Goal: Communication & Community: Participate in discussion

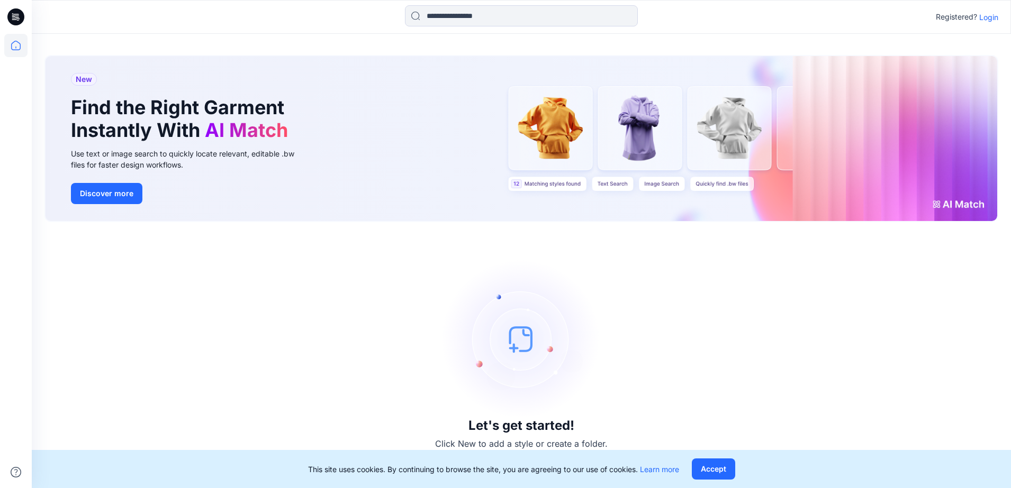
click at [604, 396] on div "Let's get started! Click New to add a style or create a folder." at bounding box center [521, 355] width 954 height 241
click at [985, 23] on div "Registered? Login" at bounding box center [521, 16] width 979 height 23
click at [985, 19] on p "Login" at bounding box center [988, 17] width 19 height 11
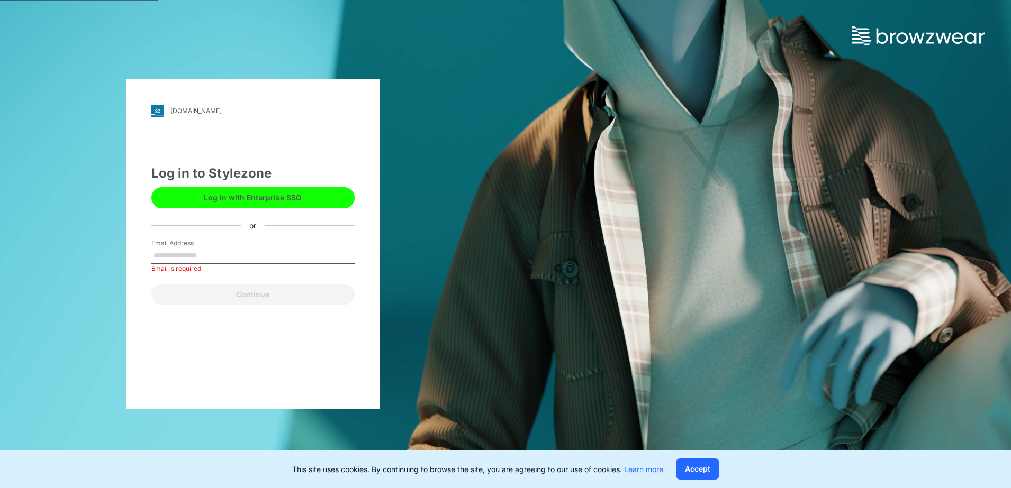
click at [236, 257] on input "Email Address" at bounding box center [252, 256] width 203 height 16
paste input "**********"
type input "**********"
click at [149, 357] on div "**********" at bounding box center [253, 244] width 254 height 330
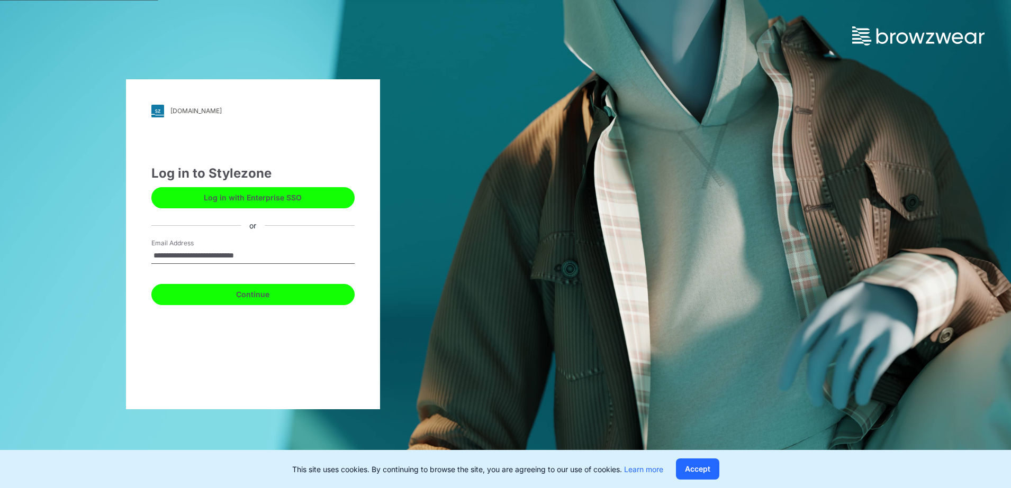
click at [264, 302] on button "Continue" at bounding box center [252, 294] width 203 height 21
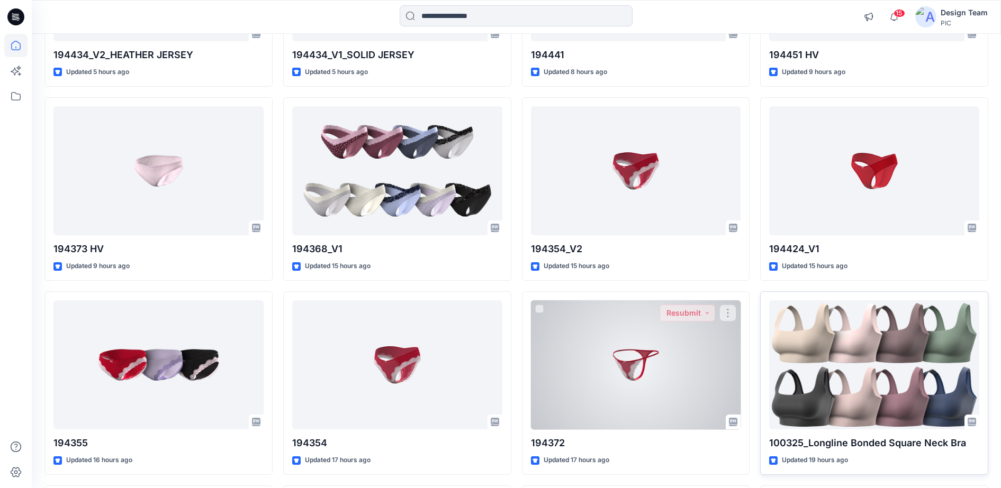
scroll to position [463, 0]
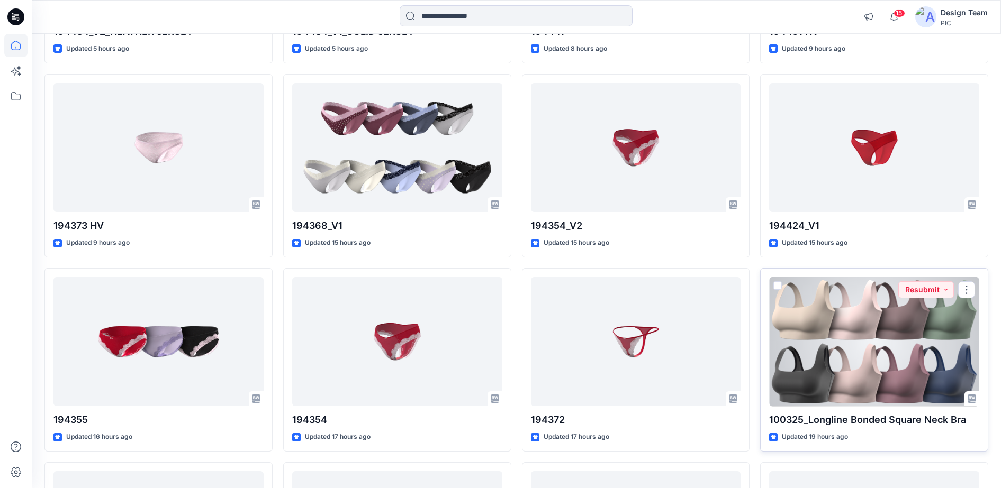
click at [835, 332] on div at bounding box center [874, 342] width 210 height 130
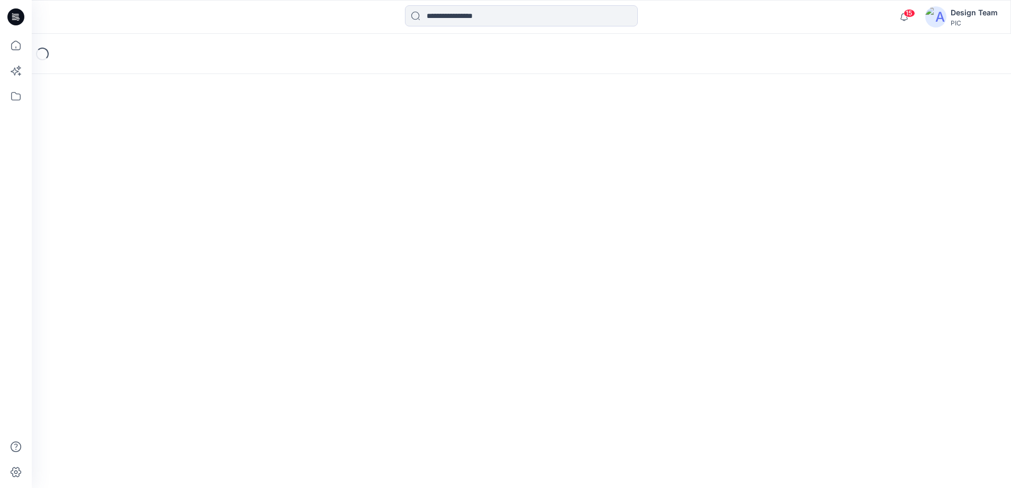
click at [835, 332] on div "Loading..." at bounding box center [521, 261] width 979 height 455
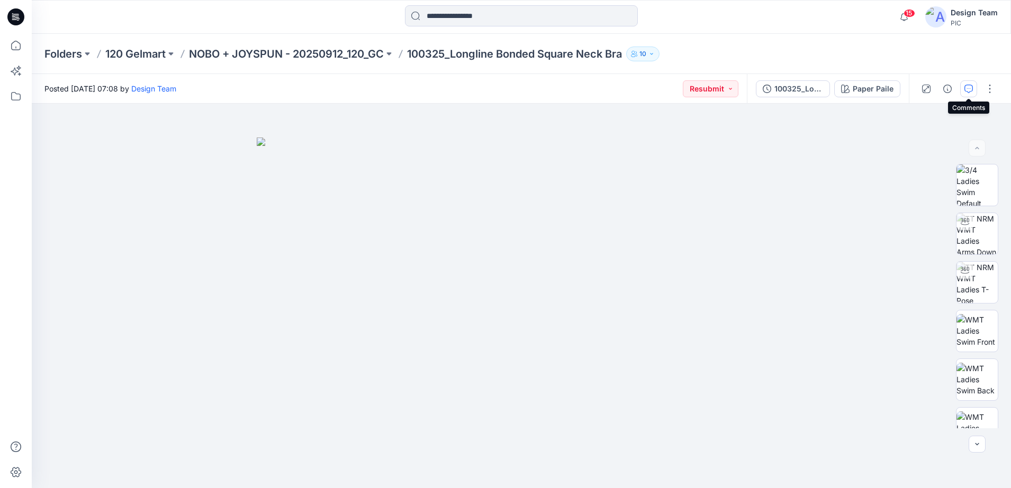
click at [970, 91] on icon "button" at bounding box center [968, 89] width 8 height 8
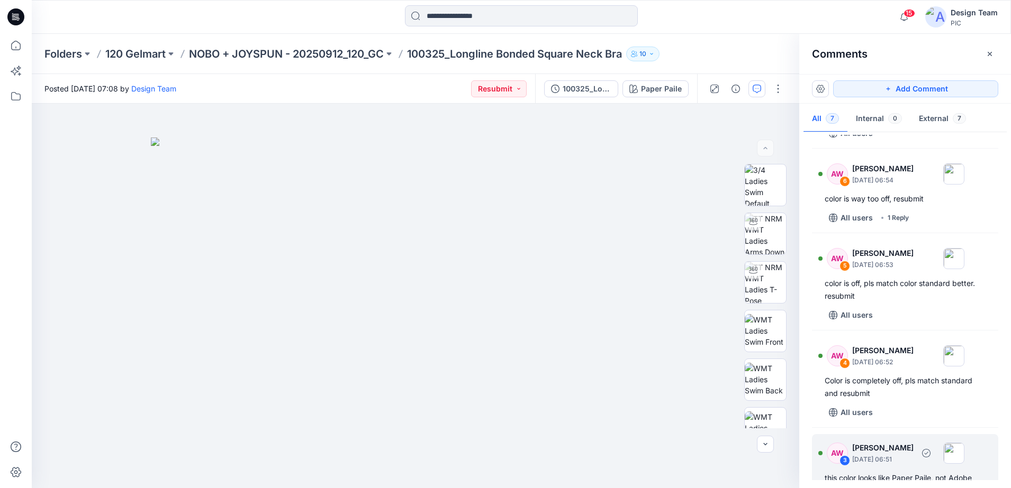
scroll to position [58, 0]
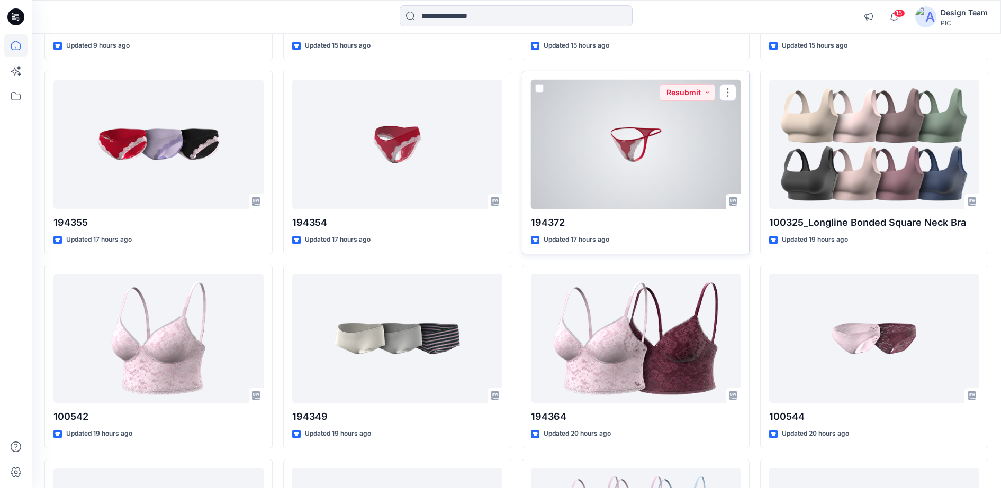
scroll to position [662, 0]
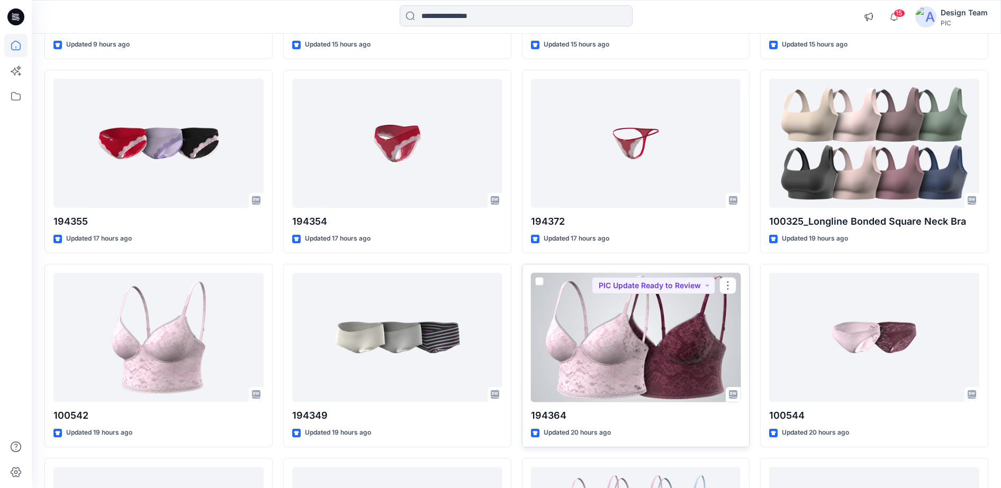
click at [620, 376] on div at bounding box center [636, 338] width 210 height 130
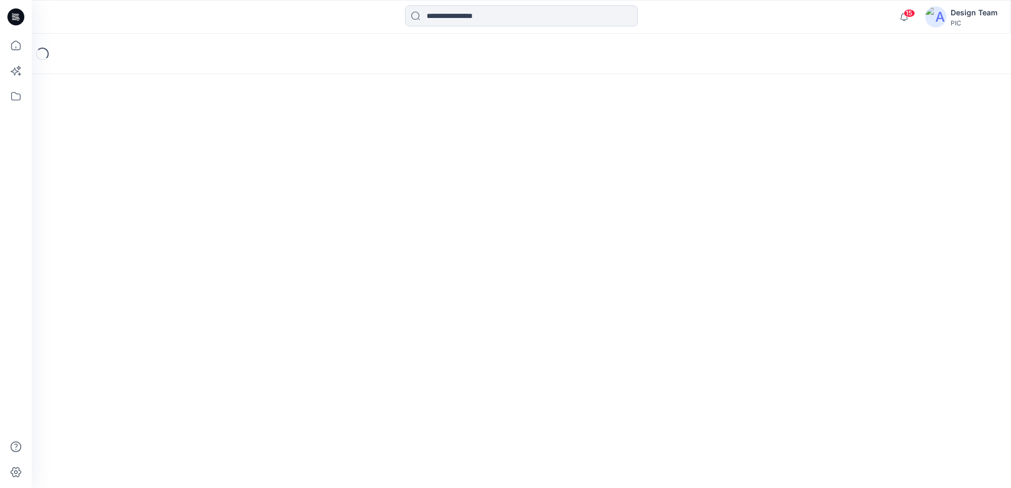
click at [620, 376] on div "Loading..." at bounding box center [521, 261] width 979 height 455
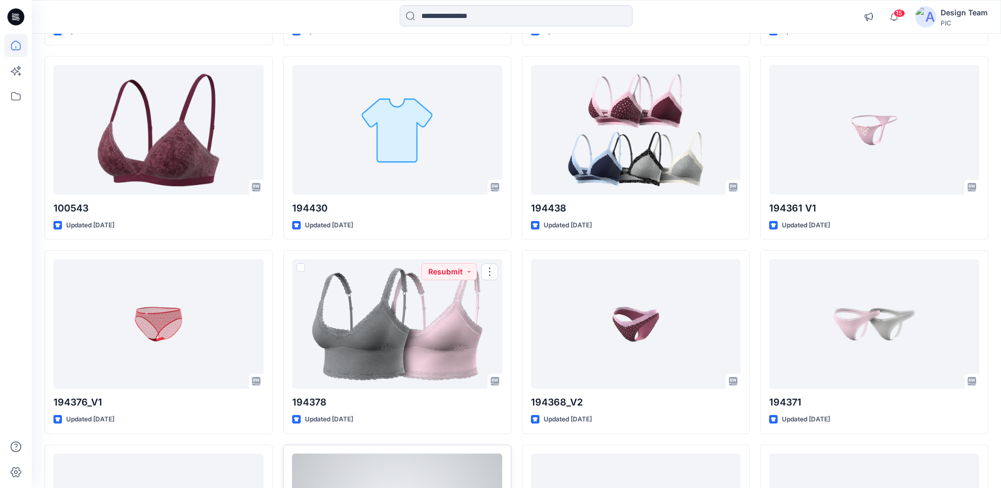
scroll to position [2117, 0]
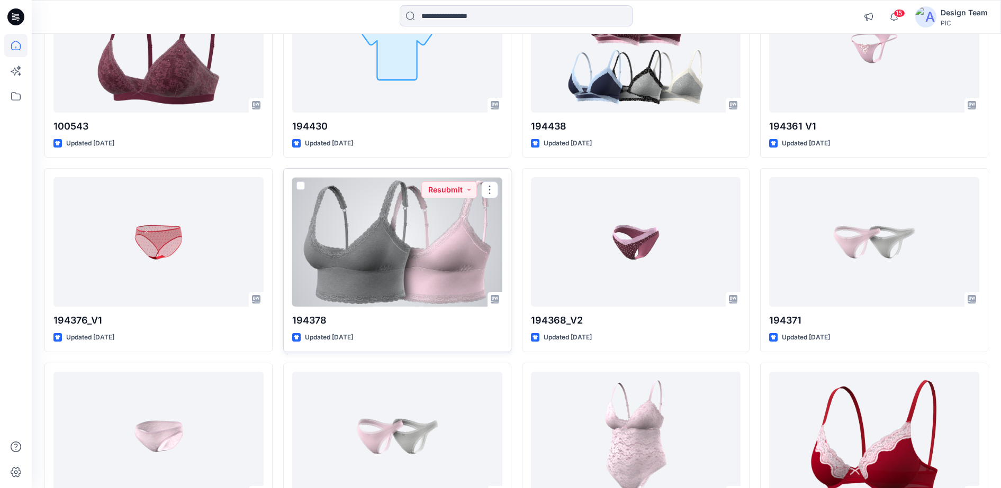
click at [423, 273] on div at bounding box center [397, 242] width 210 height 130
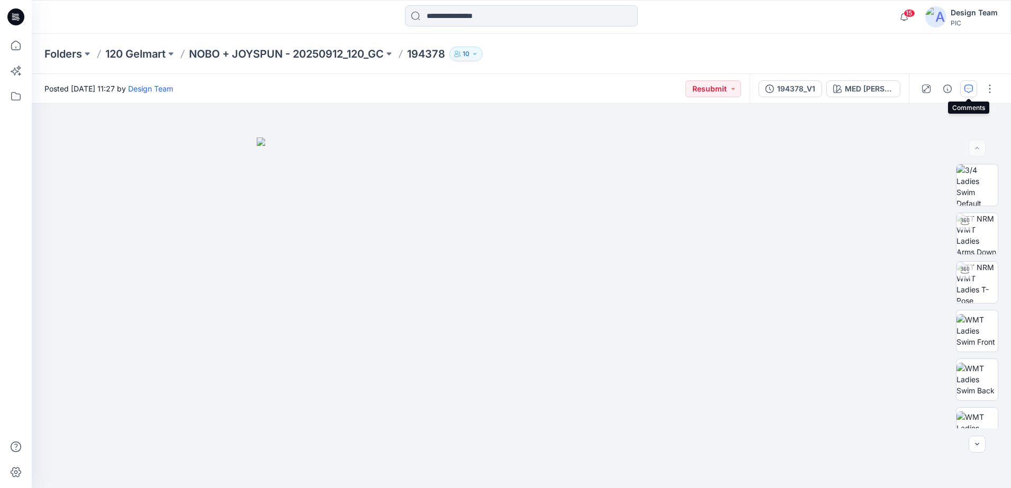
click at [968, 89] on icon "button" at bounding box center [968, 89] width 8 height 8
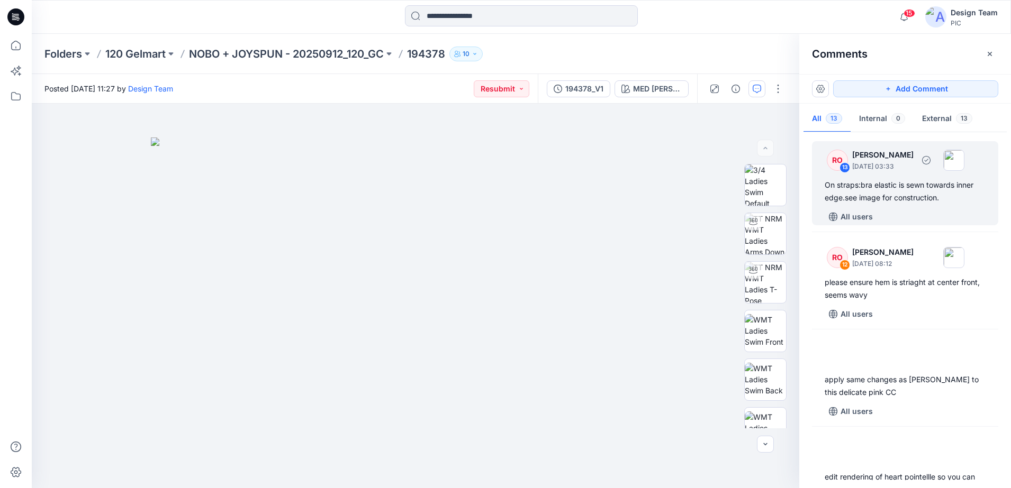
click at [893, 209] on div "All users" at bounding box center [912, 217] width 174 height 17
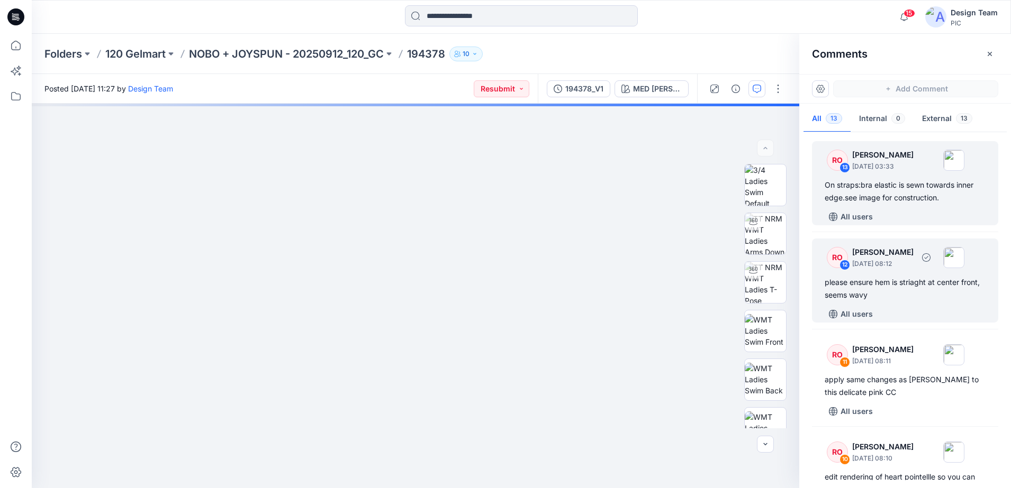
click at [889, 271] on div "RO 12 Raquel Ortiz October 01, 2025 08:12" at bounding box center [891, 257] width 146 height 29
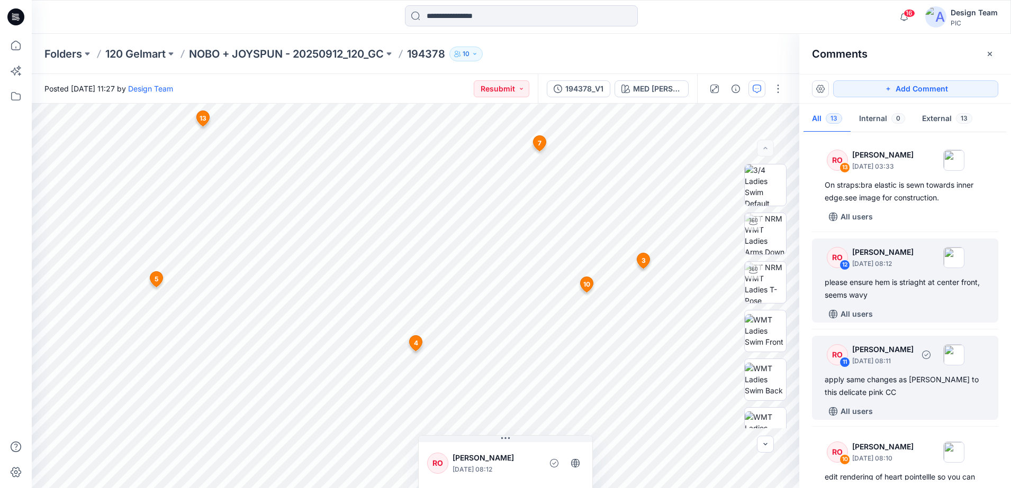
click at [867, 368] on div "RO 11 Raquel Ortiz October 01, 2025 08:11" at bounding box center [891, 354] width 146 height 29
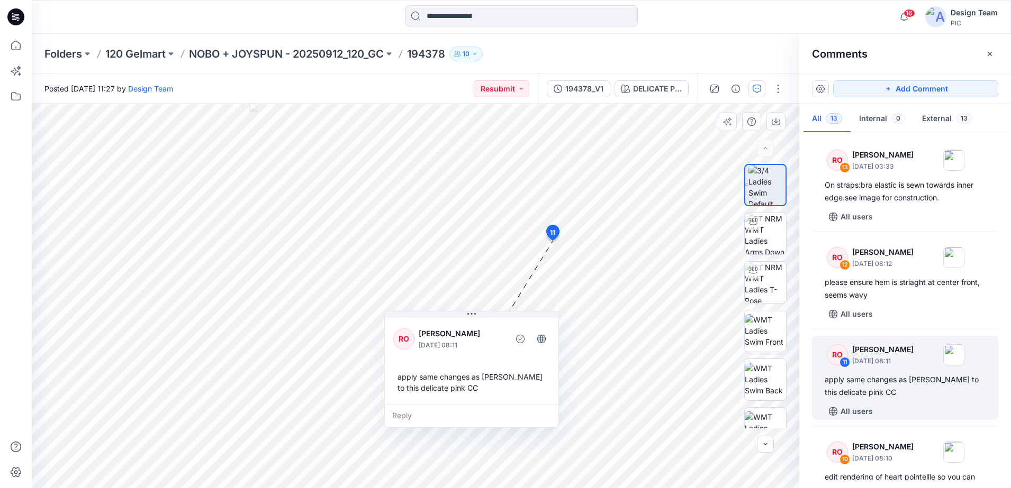
drag, startPoint x: 557, startPoint y: 269, endPoint x: 479, endPoint y: 331, distance: 98.7
click at [479, 331] on p "Raquel Ortiz" at bounding box center [462, 334] width 86 height 13
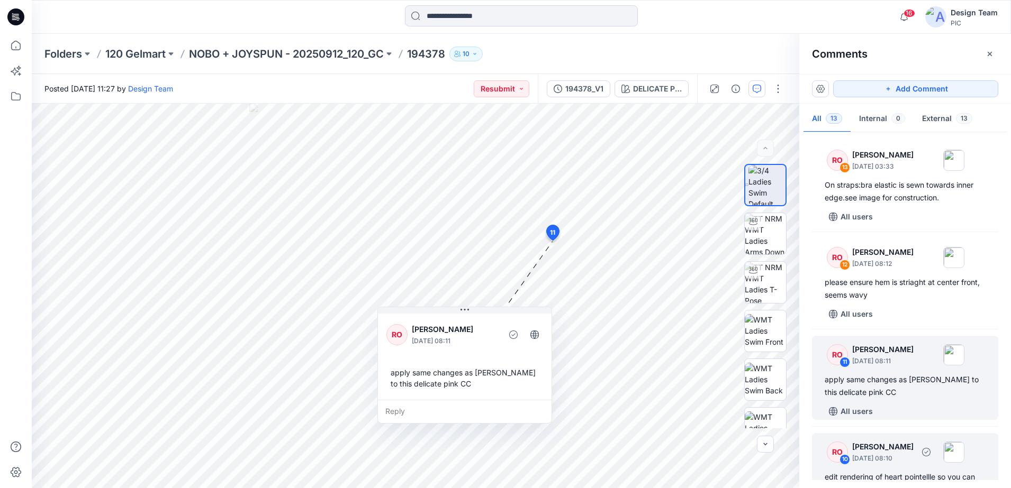
click at [849, 439] on div "RO 10 Raquel Ortiz October 01, 2025 08:10" at bounding box center [891, 452] width 146 height 29
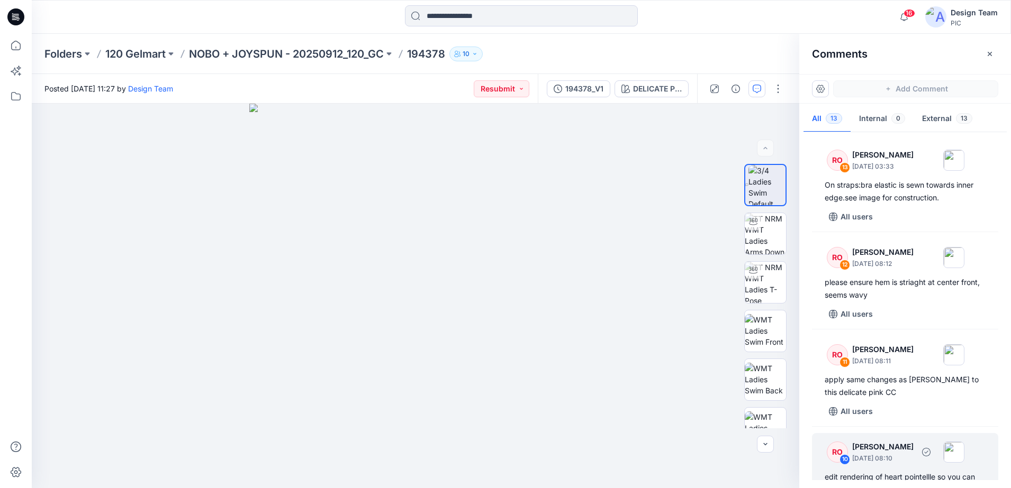
scroll to position [37, 0]
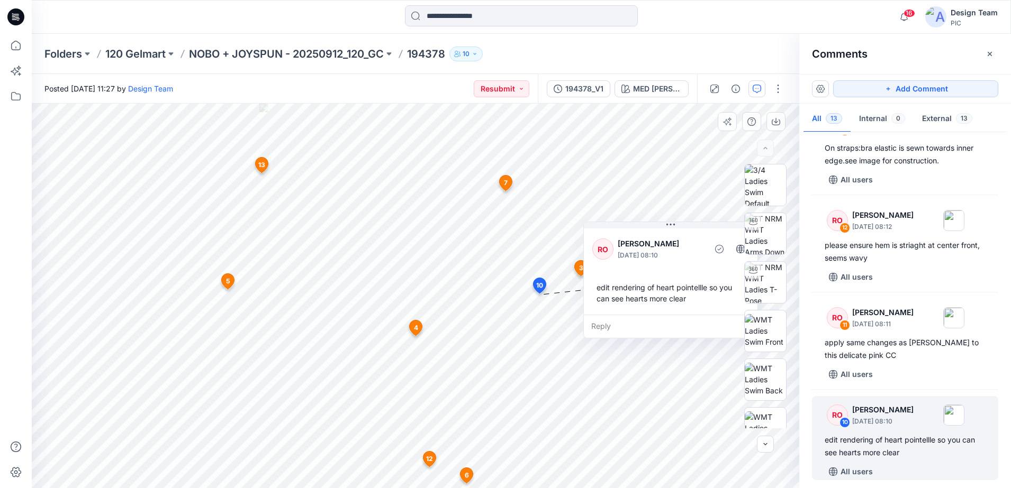
drag, startPoint x: 548, startPoint y: 336, endPoint x: 609, endPoint y: 258, distance: 98.4
click at [609, 258] on div "RO Raquel Ortiz October 01, 2025 08:10" at bounding box center [670, 249] width 157 height 29
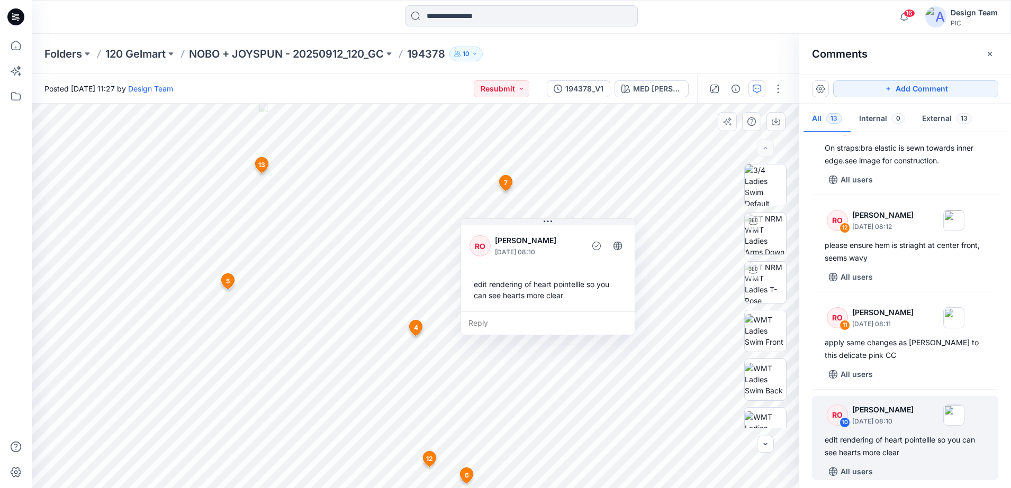
drag, startPoint x: 688, startPoint y: 326, endPoint x: 565, endPoint y: 323, distance: 122.8
click at [565, 323] on div "Reply" at bounding box center [548, 323] width 174 height 23
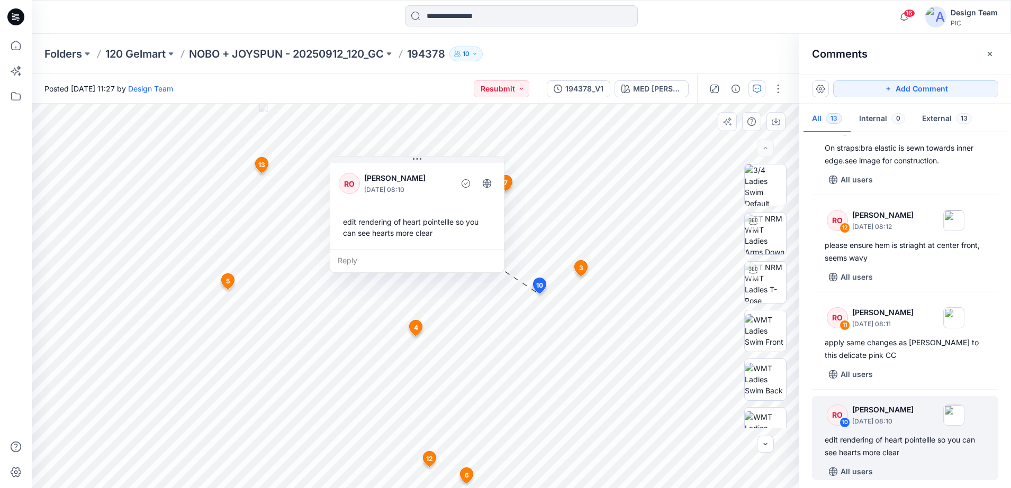
drag, startPoint x: 592, startPoint y: 325, endPoint x: 461, endPoint y: 262, distance: 144.9
click at [461, 262] on div "Reply" at bounding box center [417, 260] width 174 height 23
